Goal: Task Accomplishment & Management: Manage account settings

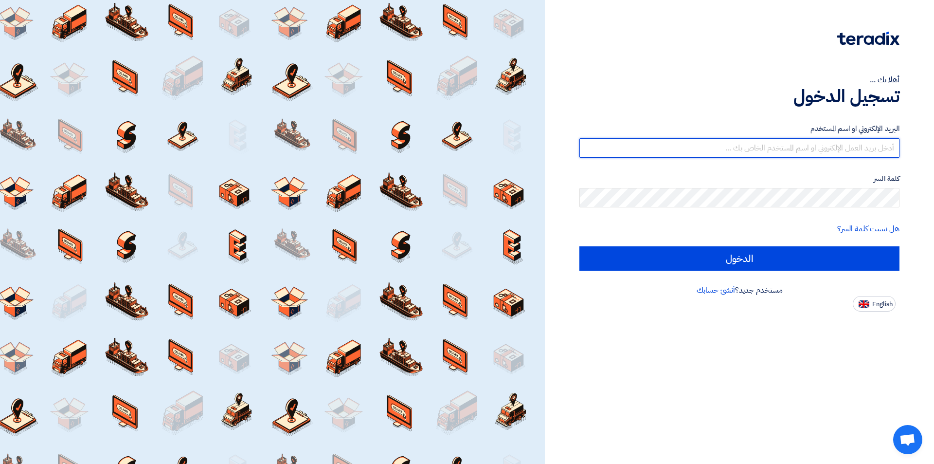
click at [751, 148] on input "text" at bounding box center [739, 147] width 320 height 19
click at [782, 148] on input "text" at bounding box center [739, 147] width 320 height 19
click at [779, 148] on input "text" at bounding box center [739, 147] width 320 height 19
paste input "[EMAIL_ADDRESS][DOMAIN_NAME]"
type input "[EMAIL_ADDRESS][DOMAIN_NAME]"
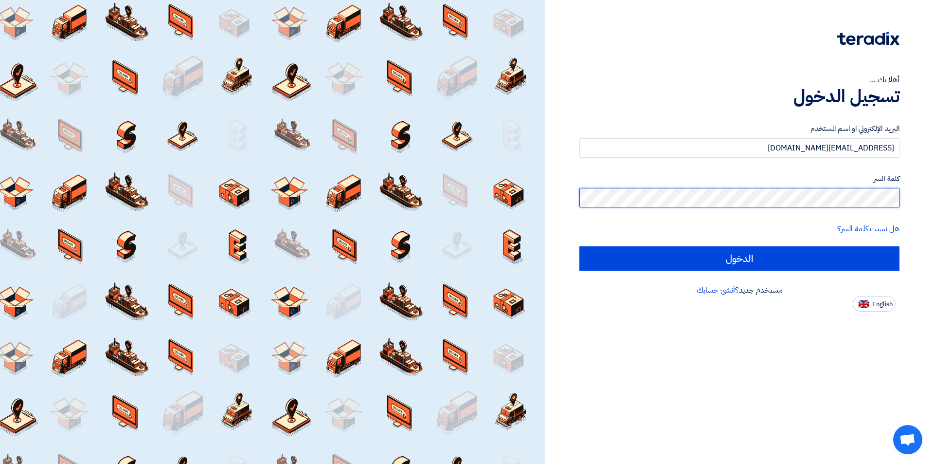
click at [579, 246] on input "الدخول" at bounding box center [739, 258] width 320 height 24
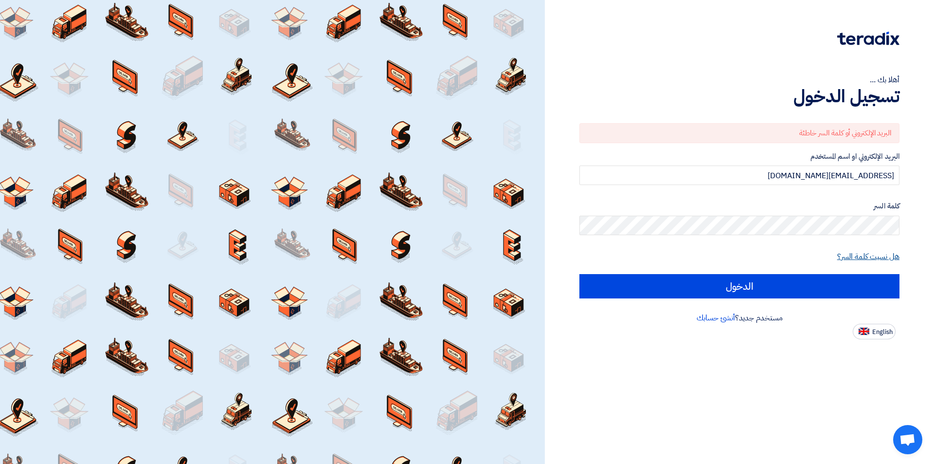
click at [873, 254] on link "هل نسيت كلمة السر؟" at bounding box center [868, 257] width 62 height 12
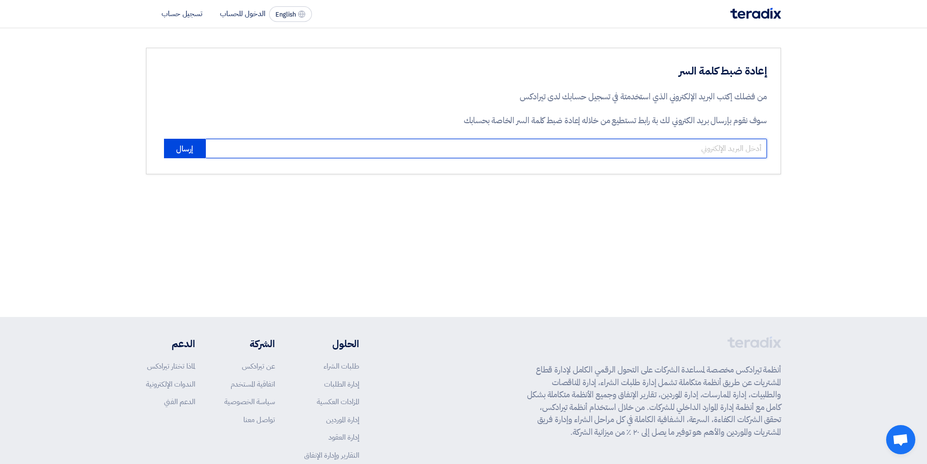
click at [677, 139] on input "email" at bounding box center [485, 148] width 561 height 19
click at [730, 150] on input "email" at bounding box center [485, 148] width 561 height 19
paste input "[EMAIL_ADDRESS][DOMAIN_NAME]"
type input "[EMAIL_ADDRESS][DOMAIN_NAME]"
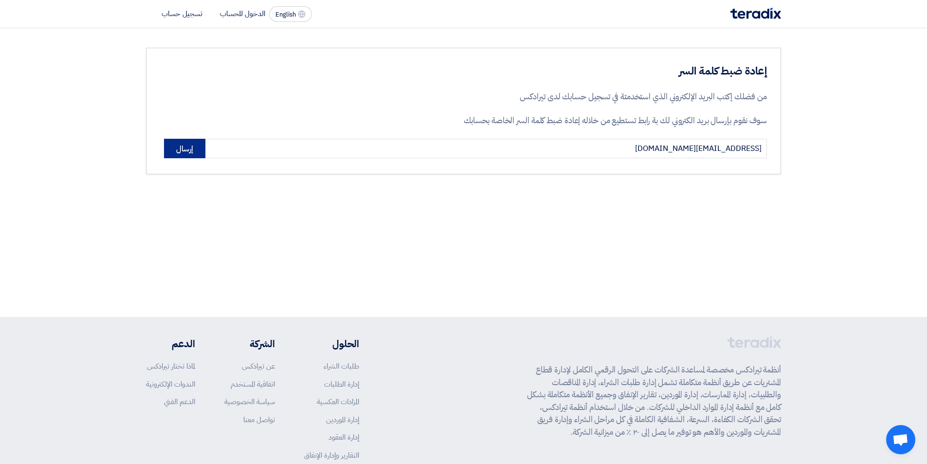
click at [197, 155] on button "إرسال" at bounding box center [184, 148] width 41 height 19
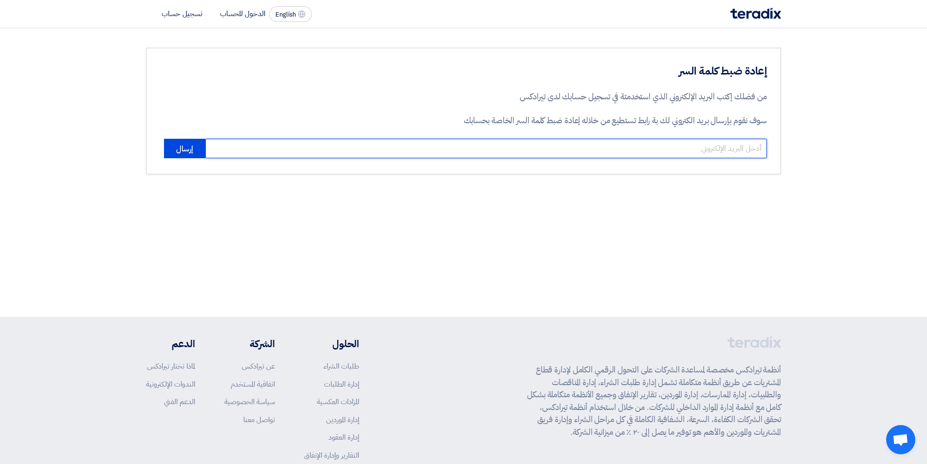
click at [703, 144] on input "email" at bounding box center [485, 148] width 561 height 19
drag, startPoint x: 703, startPoint y: 144, endPoint x: 667, endPoint y: 149, distance: 36.4
click at [667, 149] on input "email" at bounding box center [485, 148] width 561 height 19
type input "[EMAIL_ADDRESS][DOMAIN_NAME]"
